Goal: Navigation & Orientation: Find specific page/section

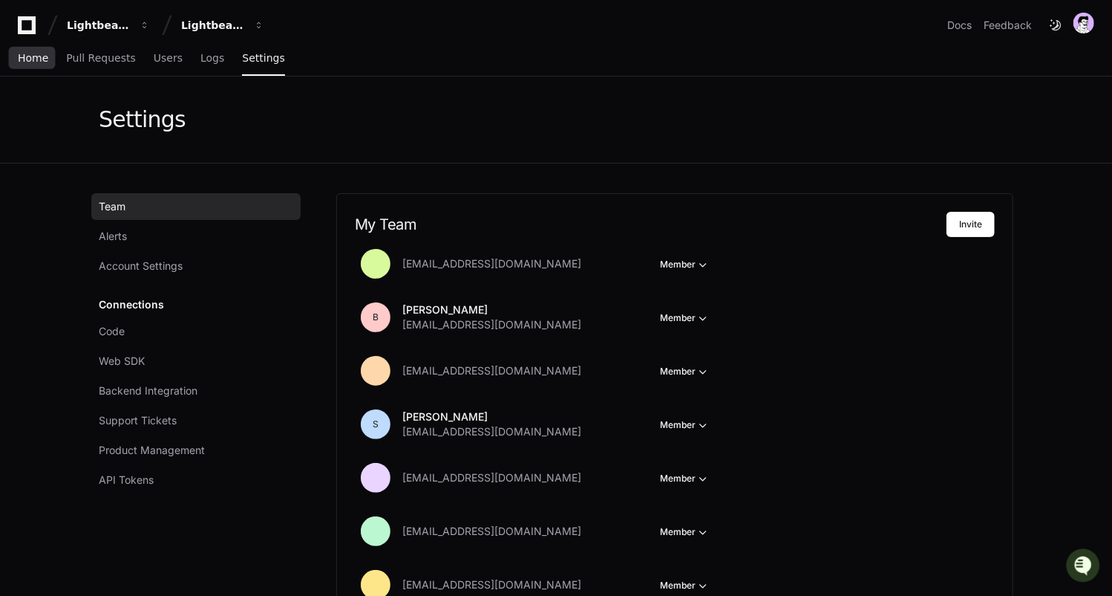
click at [32, 56] on span "Home" at bounding box center [33, 57] width 30 height 9
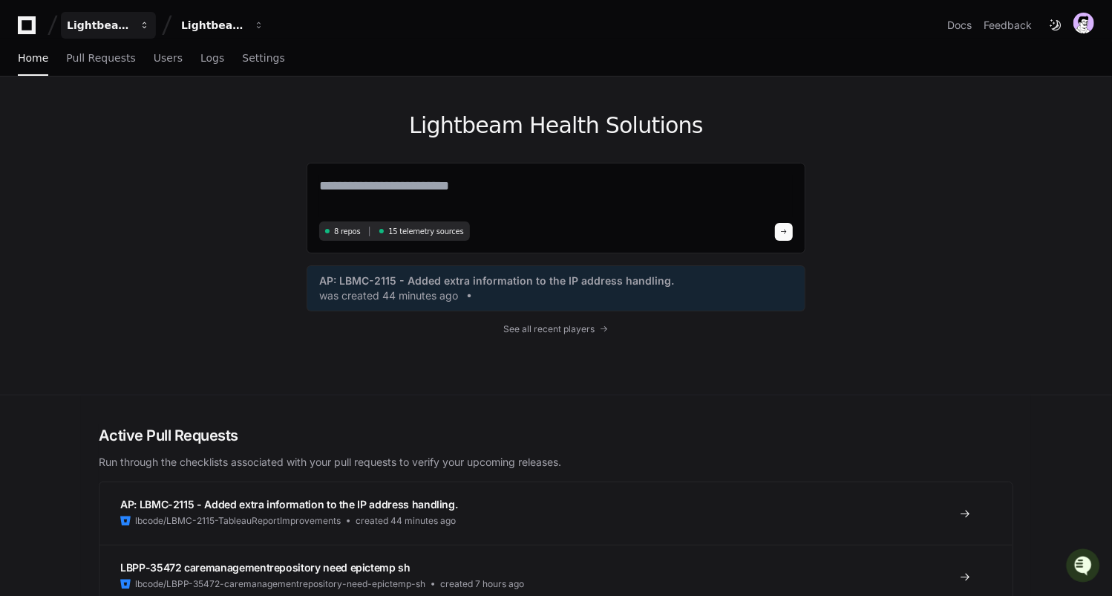
click at [101, 22] on div "Lightbeam Health" at bounding box center [99, 25] width 64 height 15
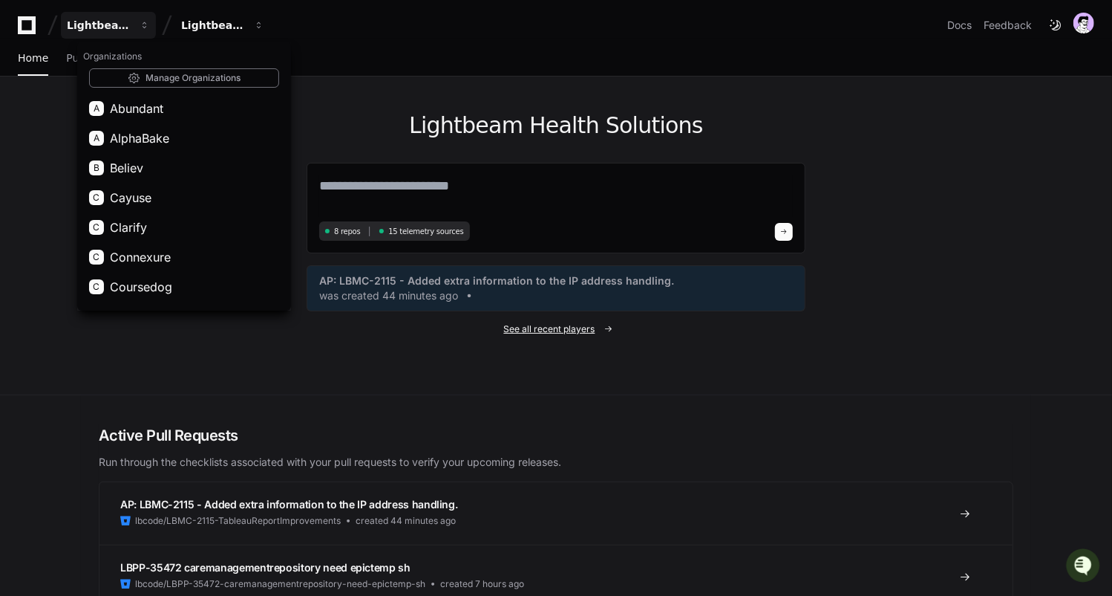
click at [525, 325] on span "See all recent players" at bounding box center [549, 329] width 91 height 12
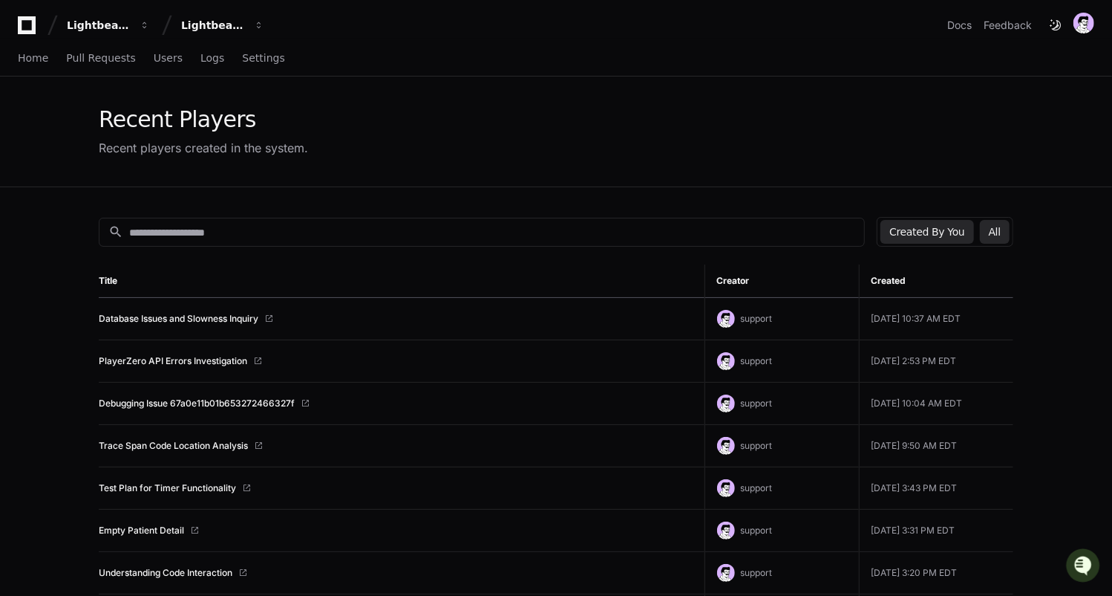
click at [993, 228] on button "All" at bounding box center [995, 232] width 30 height 24
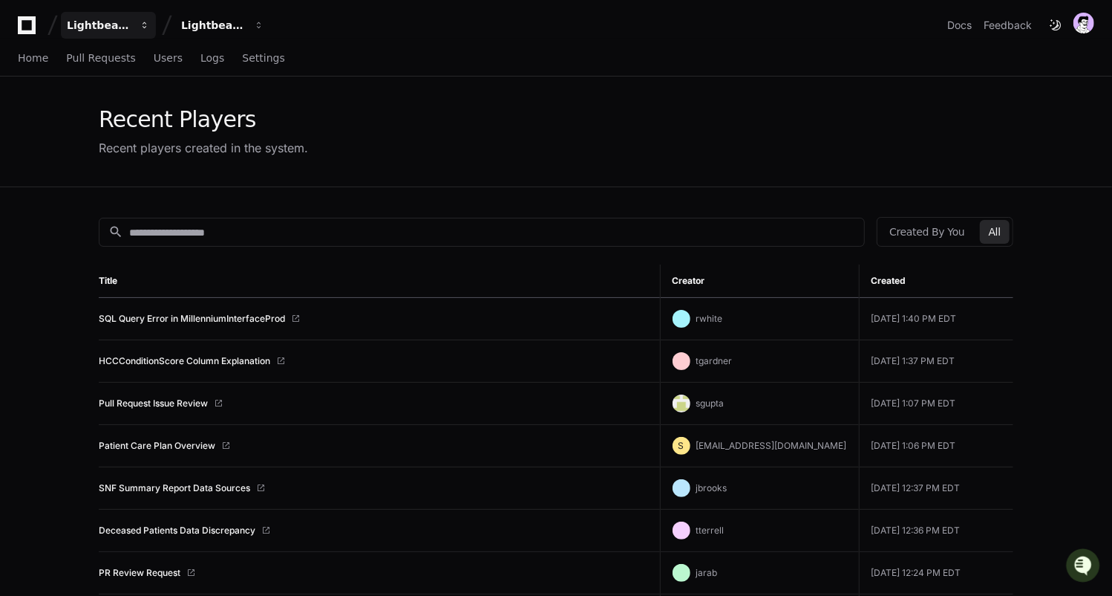
click at [113, 30] on div "Lightbeam Health" at bounding box center [99, 25] width 64 height 15
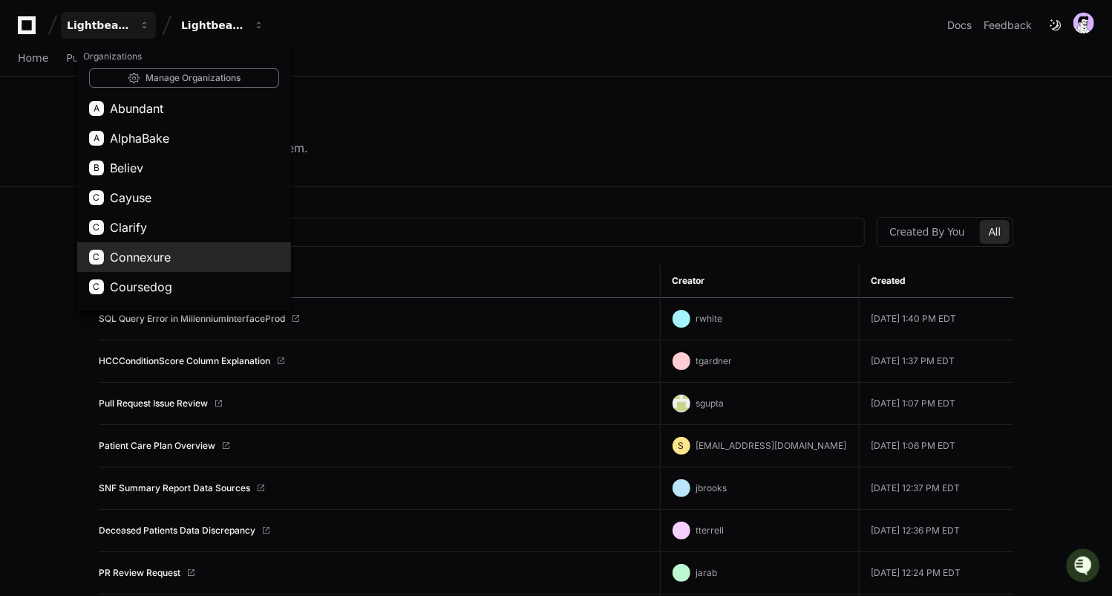
click at [170, 251] on span "Connexure" at bounding box center [140, 257] width 61 height 18
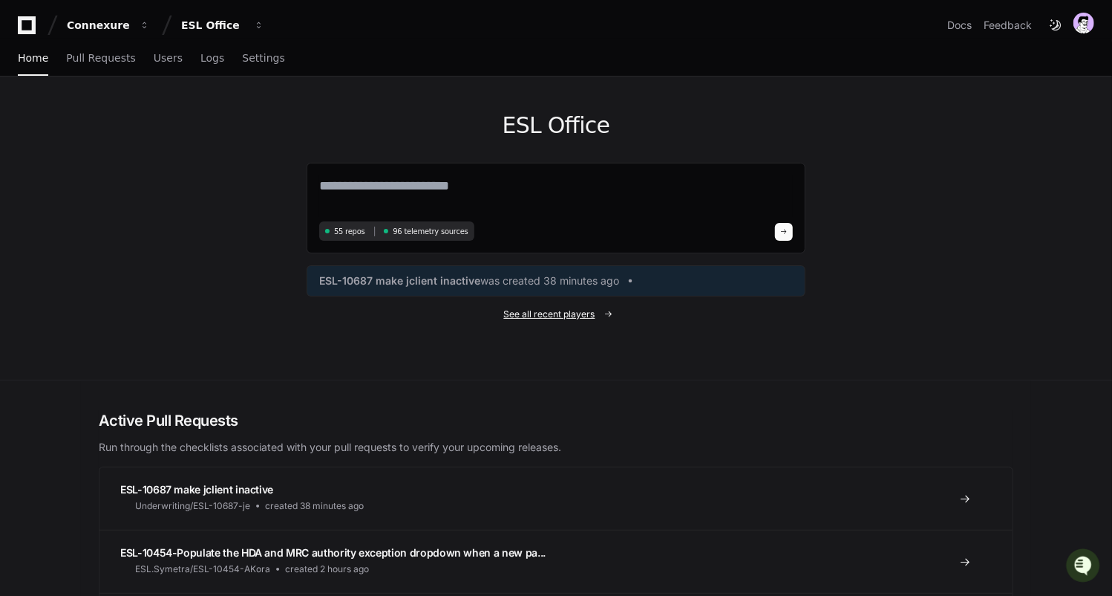
click at [590, 317] on span "See all recent players" at bounding box center [549, 314] width 91 height 12
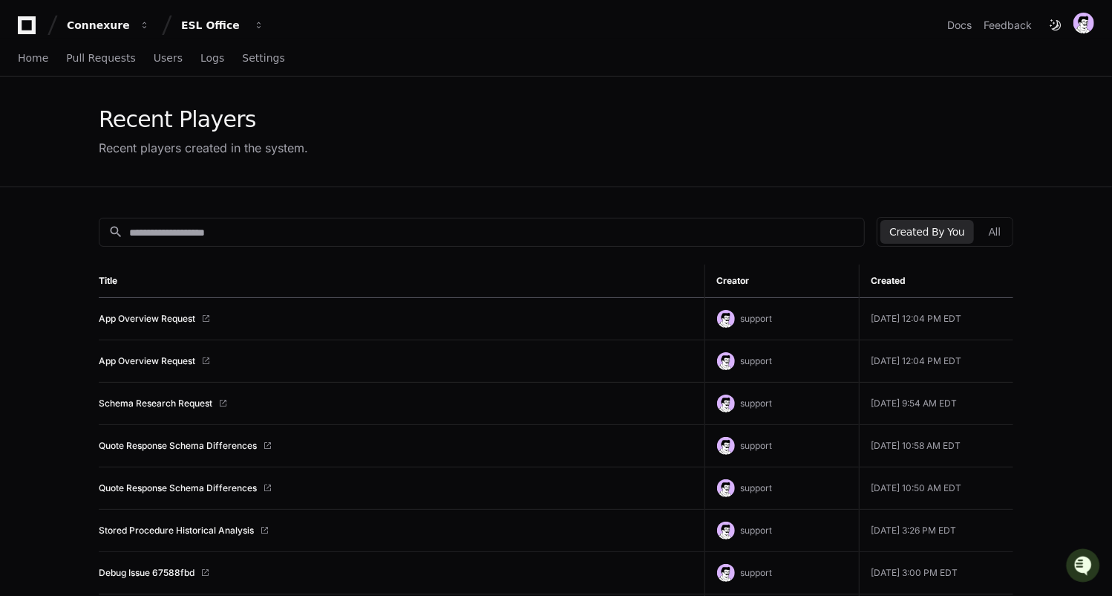
click at [1014, 226] on div "Created By You All" at bounding box center [945, 232] width 137 height 30
click at [996, 226] on button "All" at bounding box center [995, 232] width 30 height 24
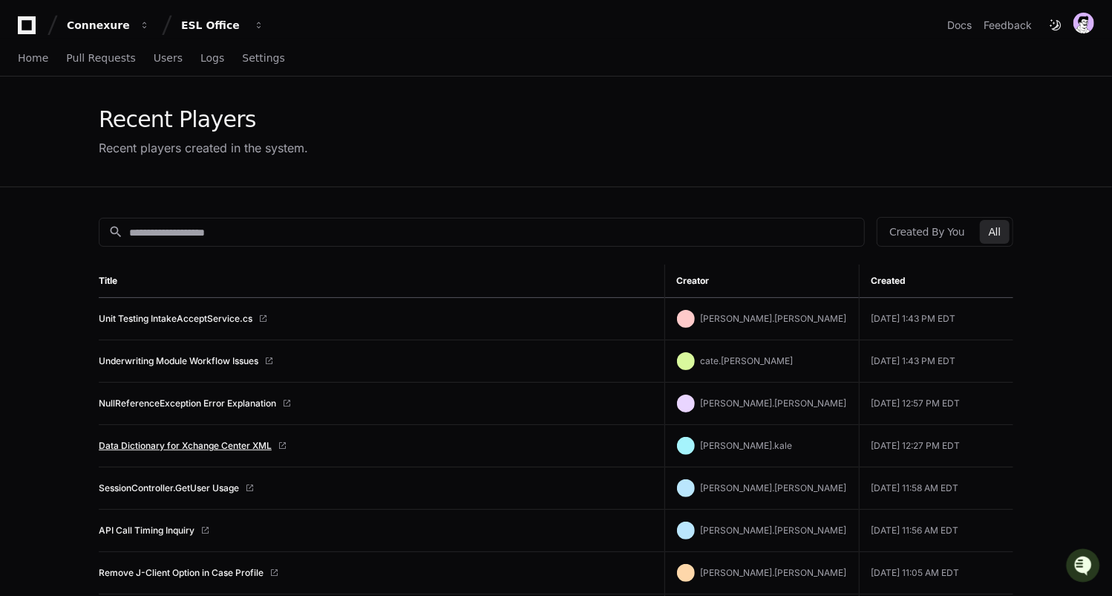
click at [170, 447] on link "Data Dictionary for Xchange Center XML" at bounding box center [185, 446] width 173 height 12
